Goal: Task Accomplishment & Management: Manage account settings

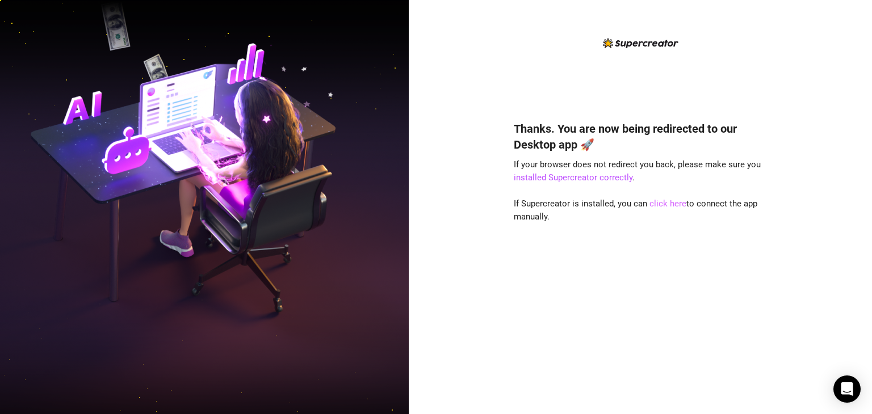
click at [670, 204] on link "click here" at bounding box center [667, 204] width 37 height 10
click at [670, 203] on link "click here" at bounding box center [667, 204] width 37 height 10
click at [663, 201] on link "click here" at bounding box center [667, 204] width 37 height 10
click at [662, 205] on link "click here" at bounding box center [667, 204] width 37 height 10
click at [814, 215] on div "Thanks. You are now being redirected to our Desktop app 🚀 If your browser does …" at bounding box center [640, 207] width 463 height 414
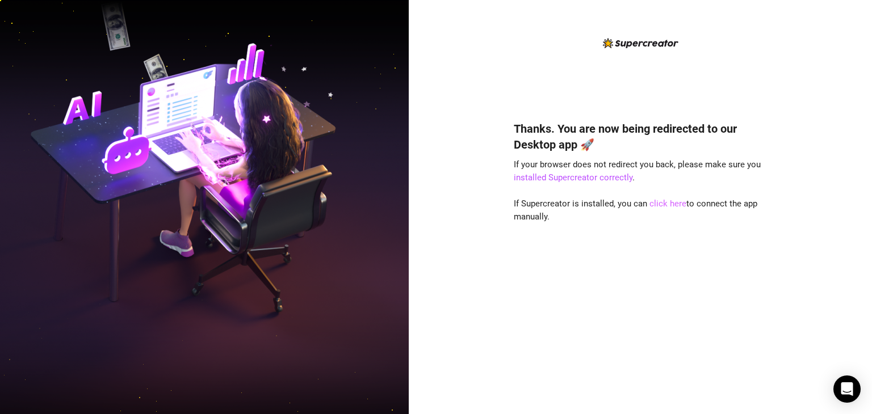
click at [667, 201] on link "click here" at bounding box center [667, 204] width 37 height 10
click at [661, 203] on link "click here" at bounding box center [667, 204] width 37 height 10
click at [828, 69] on div "Thanks. You are now being redirected to our Desktop app 🚀 If your browser does …" at bounding box center [640, 207] width 463 height 414
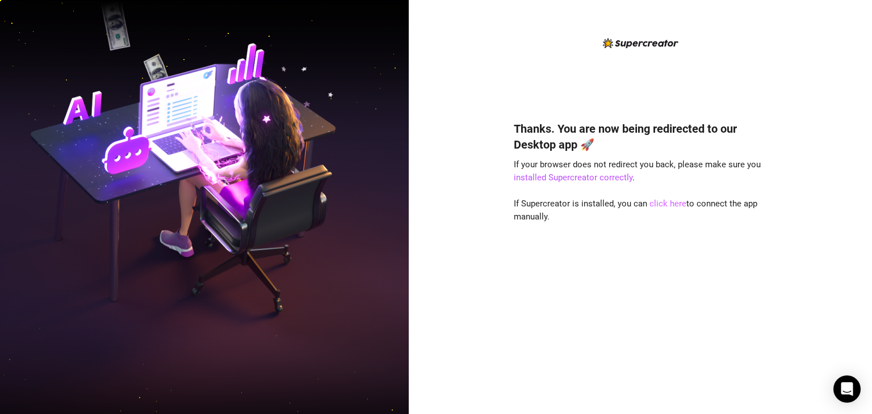
click at [676, 205] on link "click here" at bounding box center [667, 204] width 37 height 10
click at [588, 175] on link "installed Supercreator correctly" at bounding box center [573, 178] width 119 height 10
drag, startPoint x: 680, startPoint y: 203, endPoint x: 647, endPoint y: 214, distance: 34.6
click at [680, 203] on link "click here" at bounding box center [667, 204] width 37 height 10
click at [672, 203] on link "click here" at bounding box center [667, 204] width 37 height 10
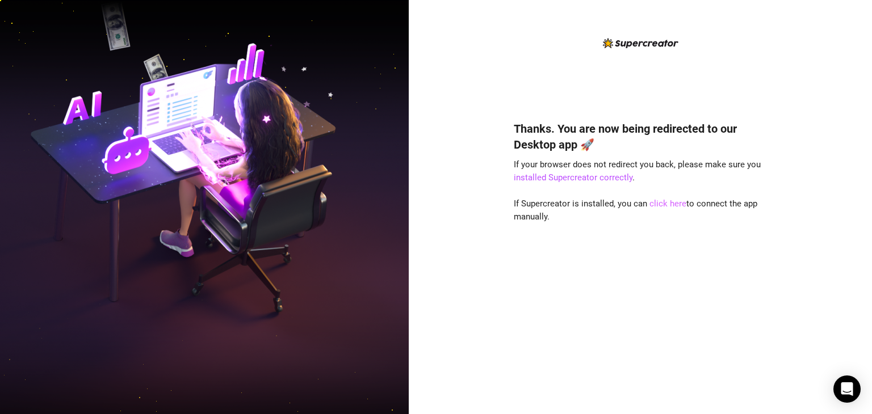
click at [671, 204] on link "click here" at bounding box center [667, 204] width 37 height 10
click at [661, 203] on link "click here" at bounding box center [667, 204] width 37 height 10
click at [662, 205] on link "click here" at bounding box center [667, 204] width 37 height 10
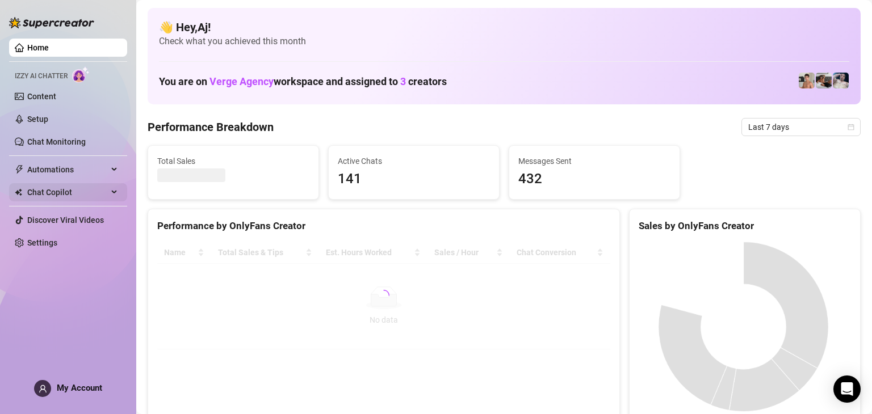
click at [63, 194] on span "Chat Copilot" at bounding box center [67, 192] width 81 height 18
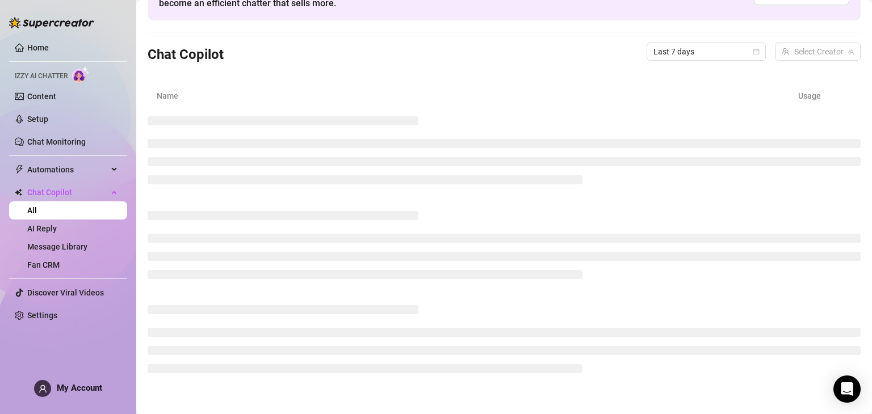
scroll to position [77, 0]
click at [51, 315] on link "Settings" at bounding box center [42, 315] width 30 height 9
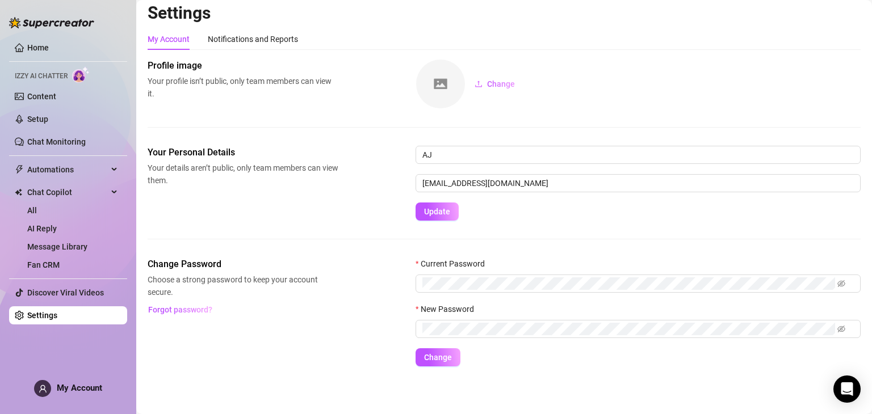
scroll to position [6, 0]
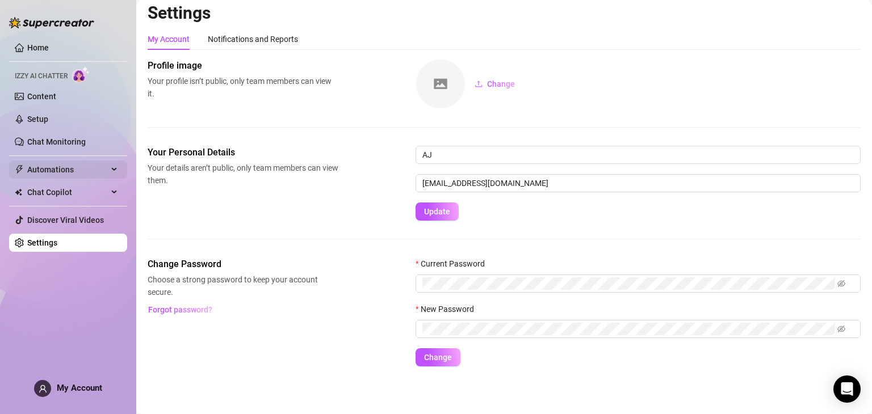
click at [57, 166] on span "Automations" at bounding box center [67, 170] width 81 height 18
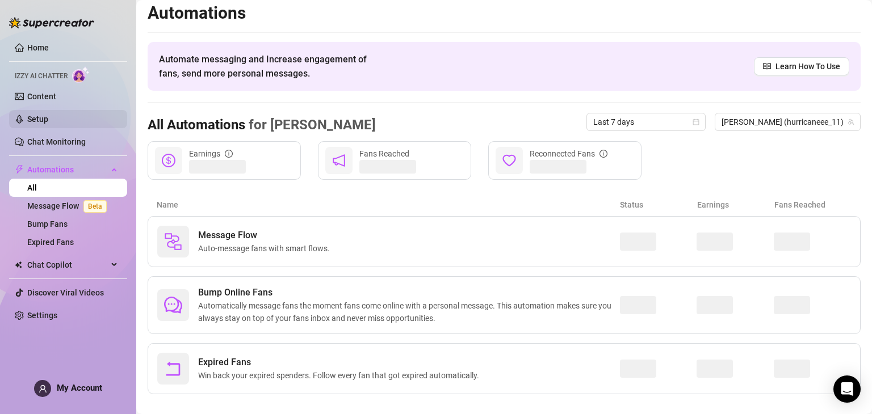
scroll to position [19, 0]
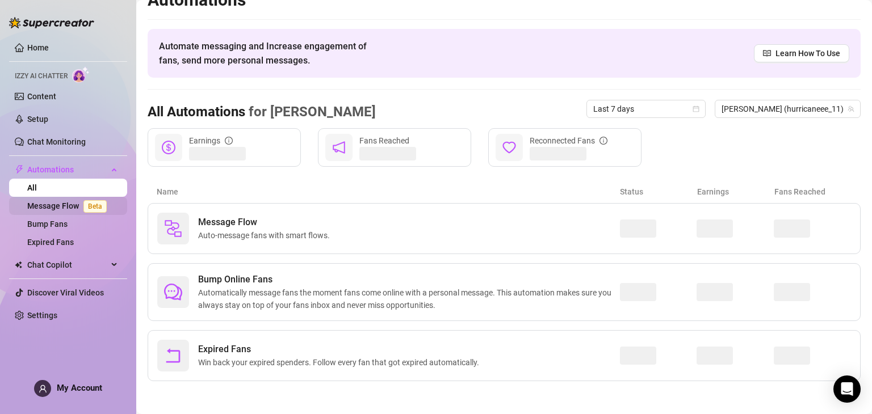
click at [64, 209] on link "Message Flow Beta" at bounding box center [69, 205] width 84 height 9
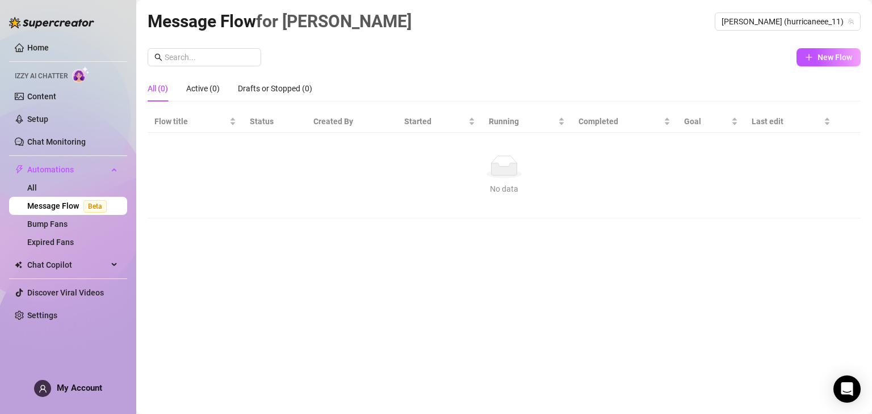
click at [49, 73] on span "Izzy AI Chatter" at bounding box center [41, 76] width 53 height 11
click at [48, 95] on link "Content" at bounding box center [41, 96] width 29 height 9
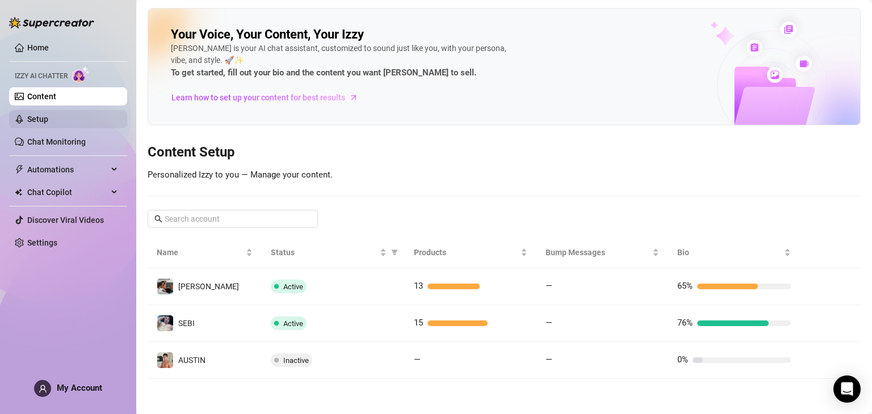
click at [36, 120] on link "Setup" at bounding box center [37, 119] width 21 height 9
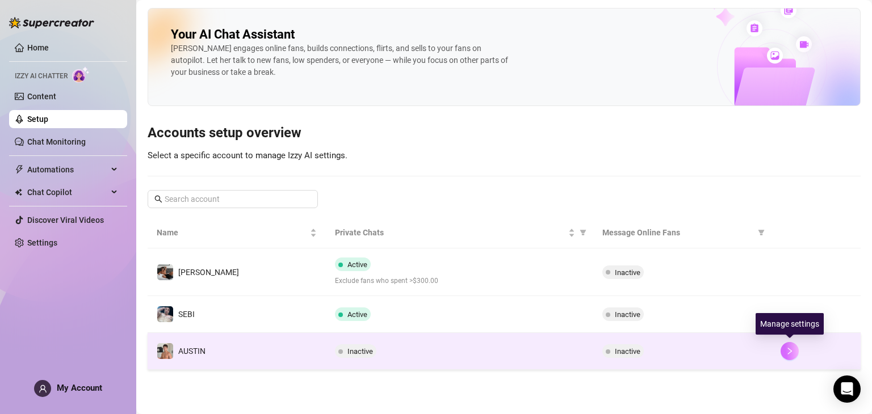
click at [789, 347] on icon "right" at bounding box center [789, 351] width 8 height 8
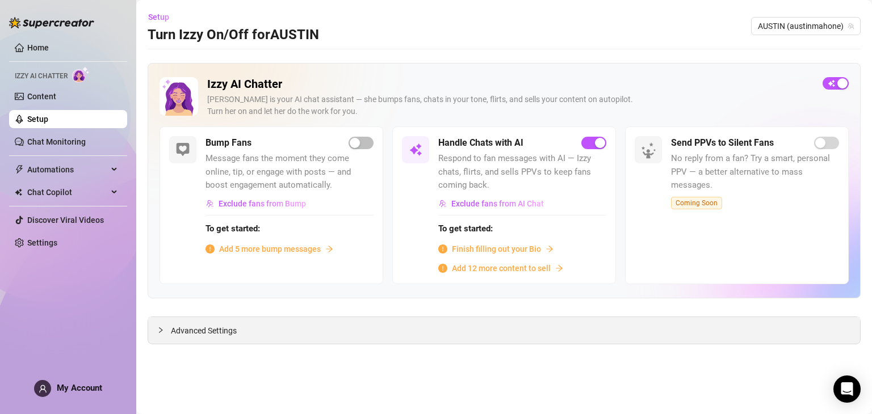
click at [222, 329] on span "Advanced Settings" at bounding box center [204, 331] width 66 height 12
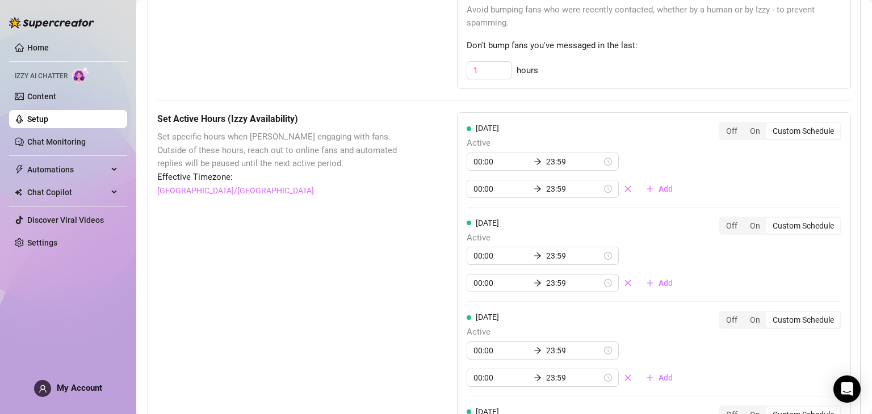
scroll to position [794, 0]
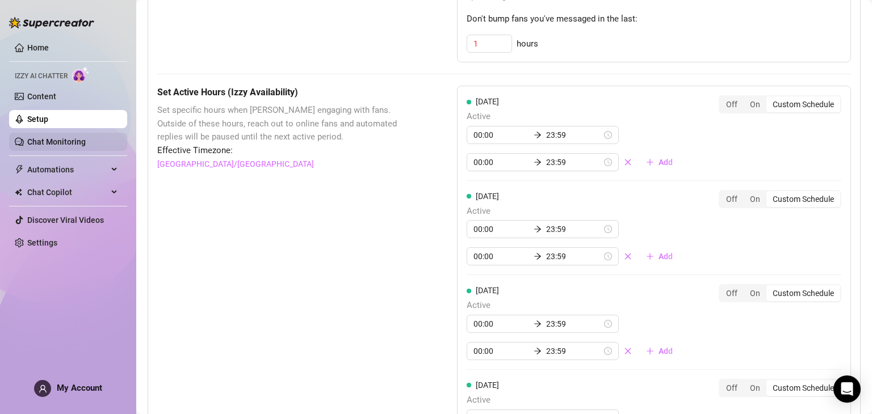
click at [75, 140] on link "Chat Monitoring" at bounding box center [56, 141] width 58 height 9
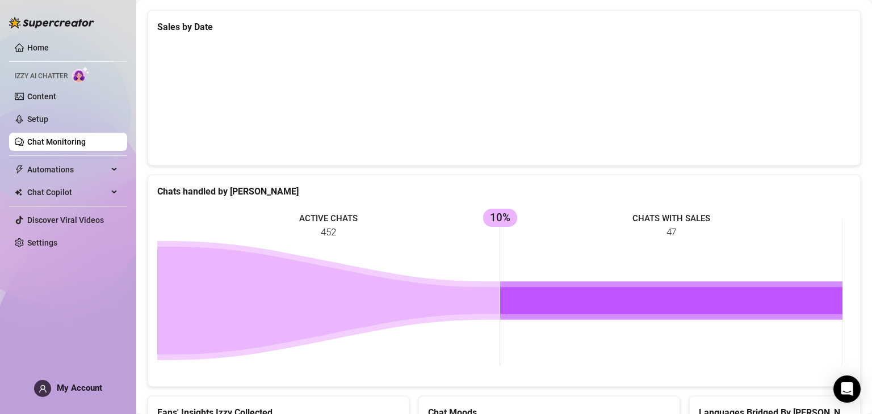
scroll to position [360, 0]
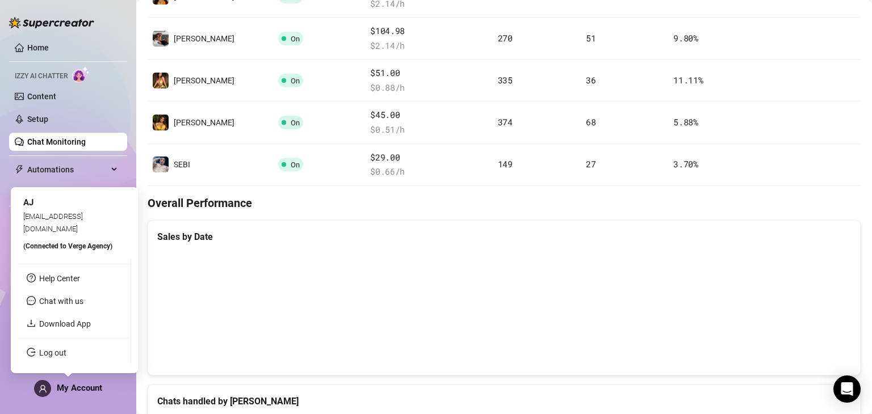
click at [65, 386] on span "My Account" at bounding box center [79, 388] width 45 height 10
click at [69, 279] on link "Help Center" at bounding box center [59, 278] width 41 height 9
